Goal: Check status: Check status

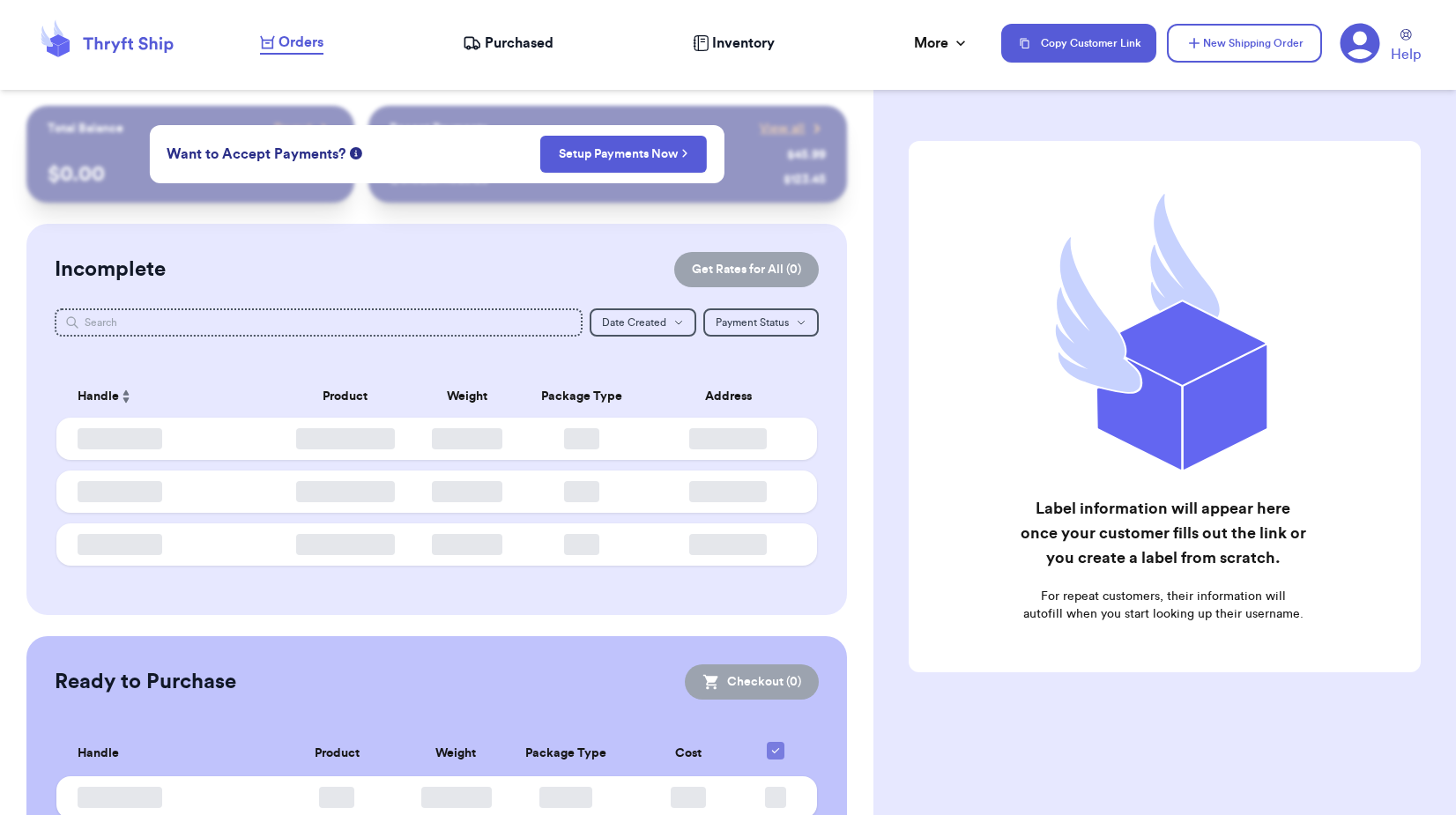
checkbox input "false"
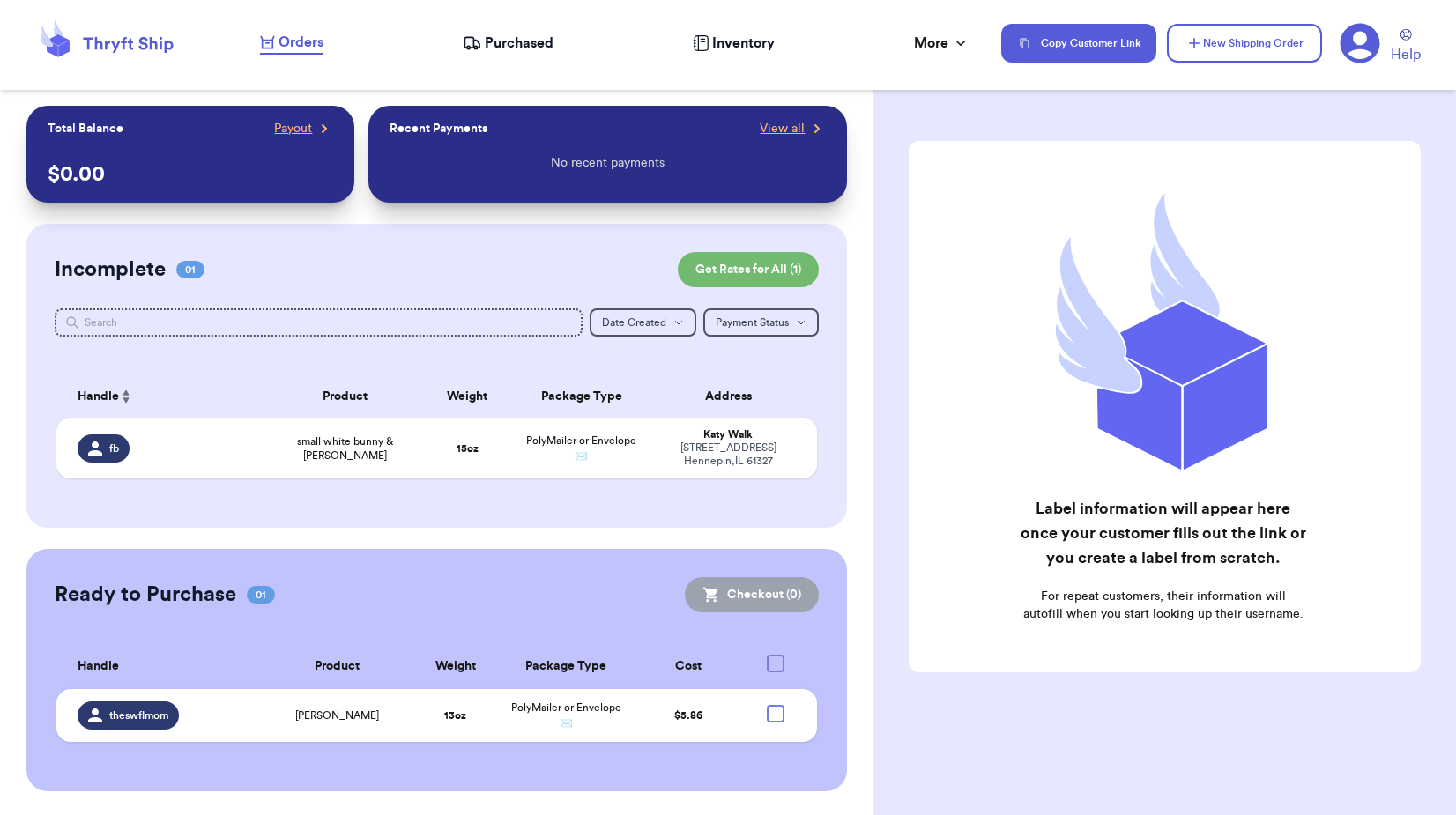
click at [489, 45] on span "Purchased" at bounding box center [519, 43] width 69 height 21
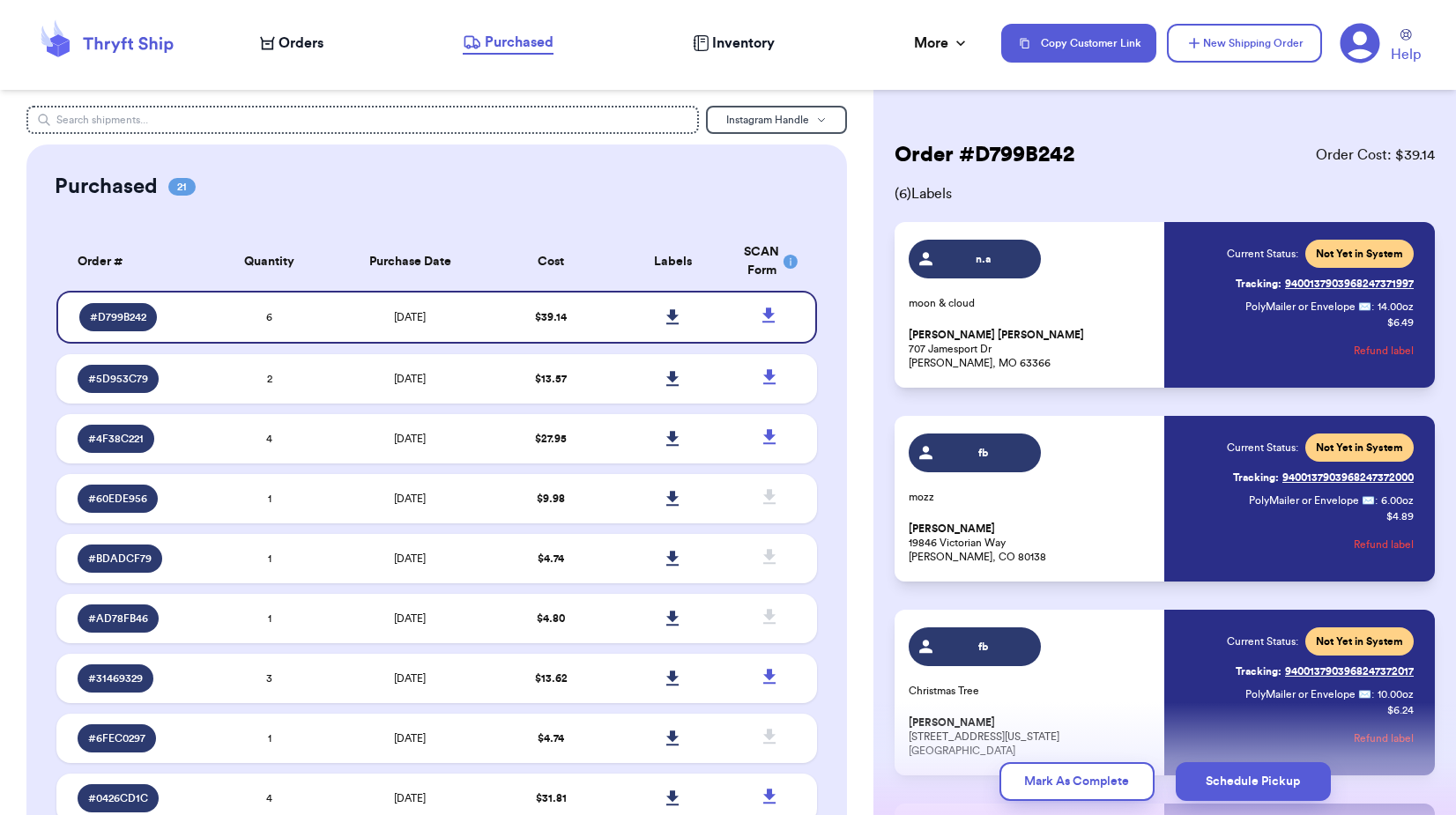
click at [298, 49] on span "Orders" at bounding box center [300, 43] width 45 height 21
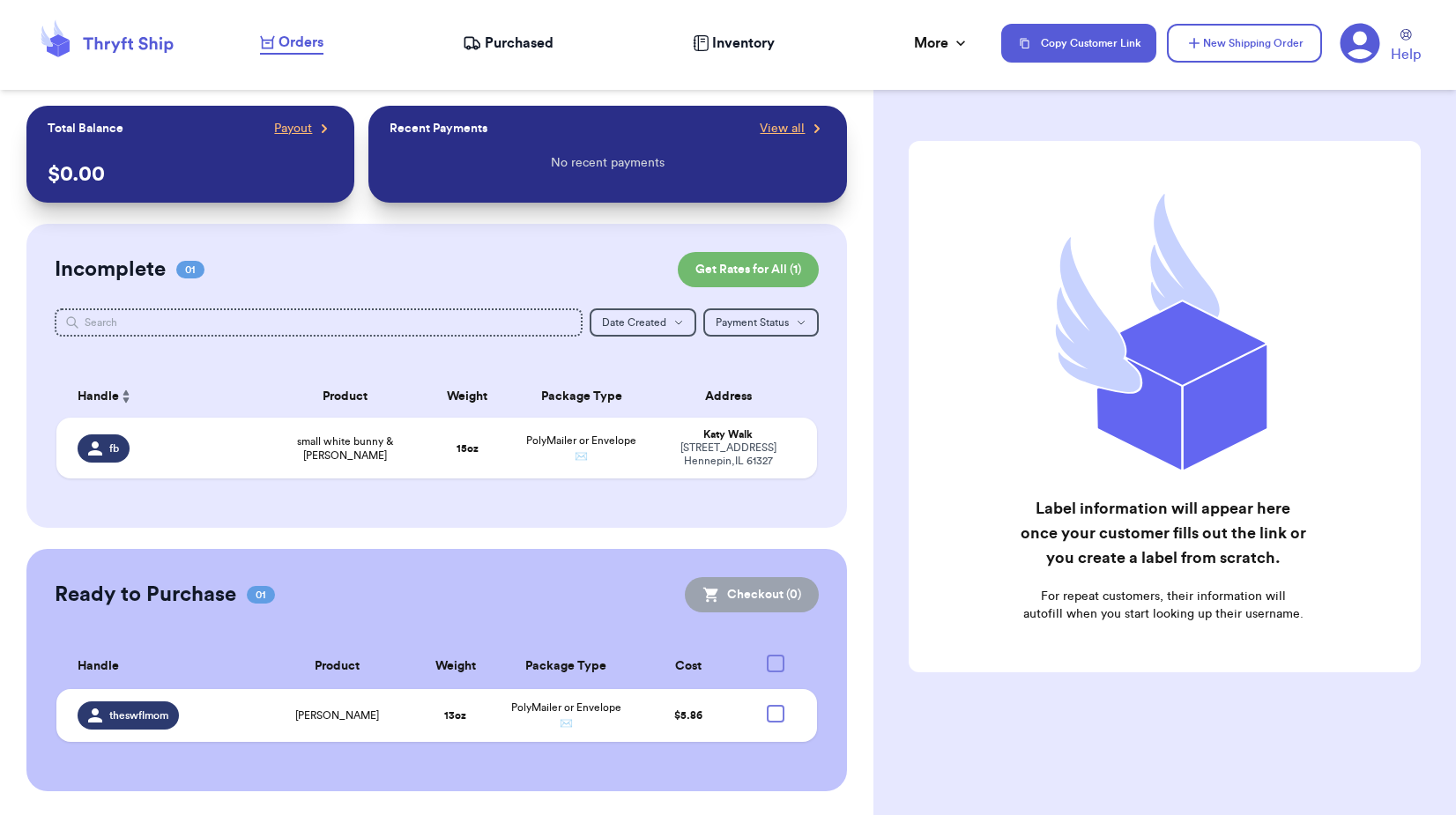
click at [511, 45] on span "Purchased" at bounding box center [519, 43] width 69 height 21
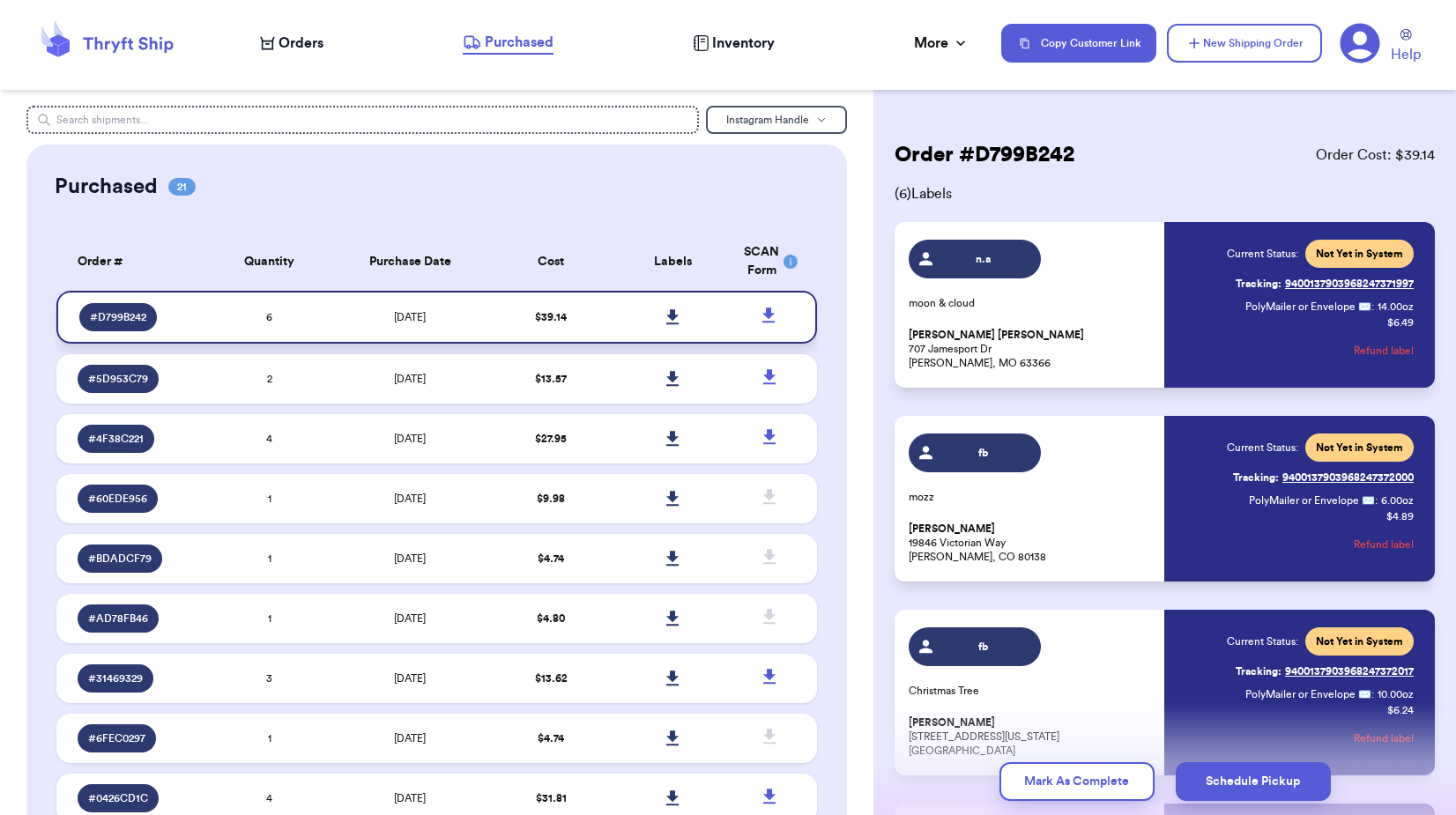
click at [667, 308] on link at bounding box center [672, 317] width 39 height 39
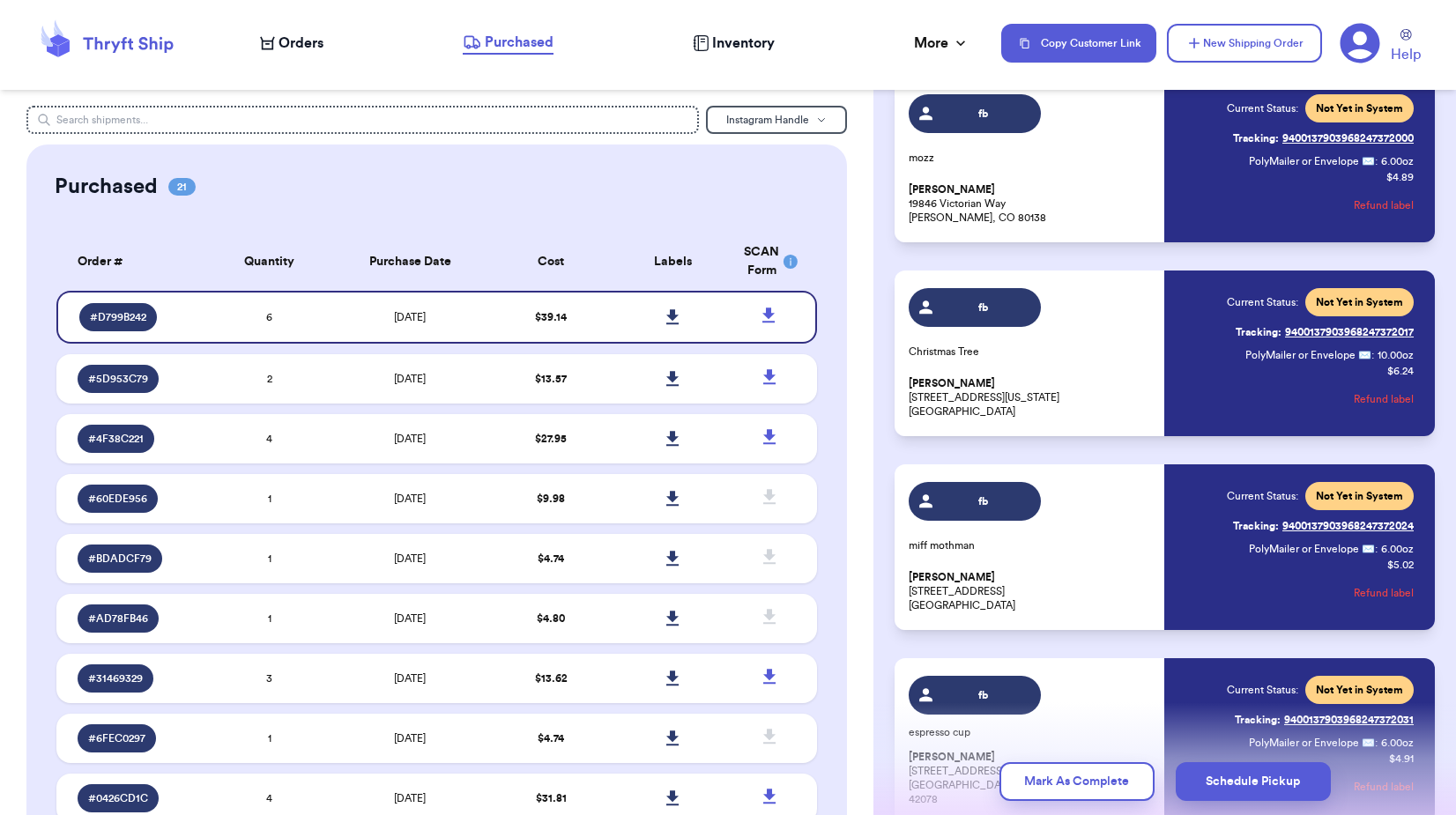
scroll to position [441, 0]
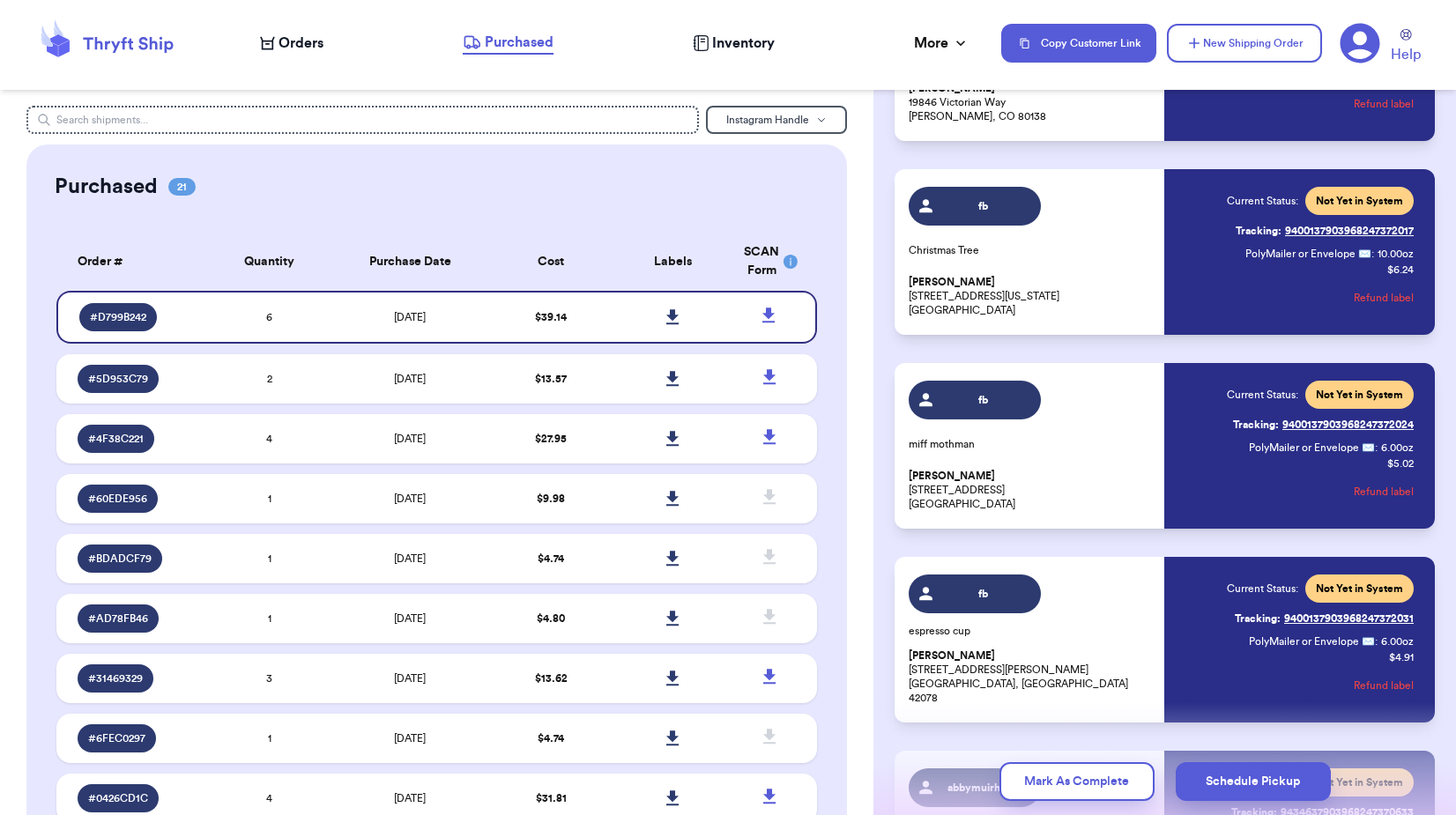
click at [307, 46] on span "Orders" at bounding box center [300, 43] width 45 height 21
